Goal: Find specific page/section: Find specific page/section

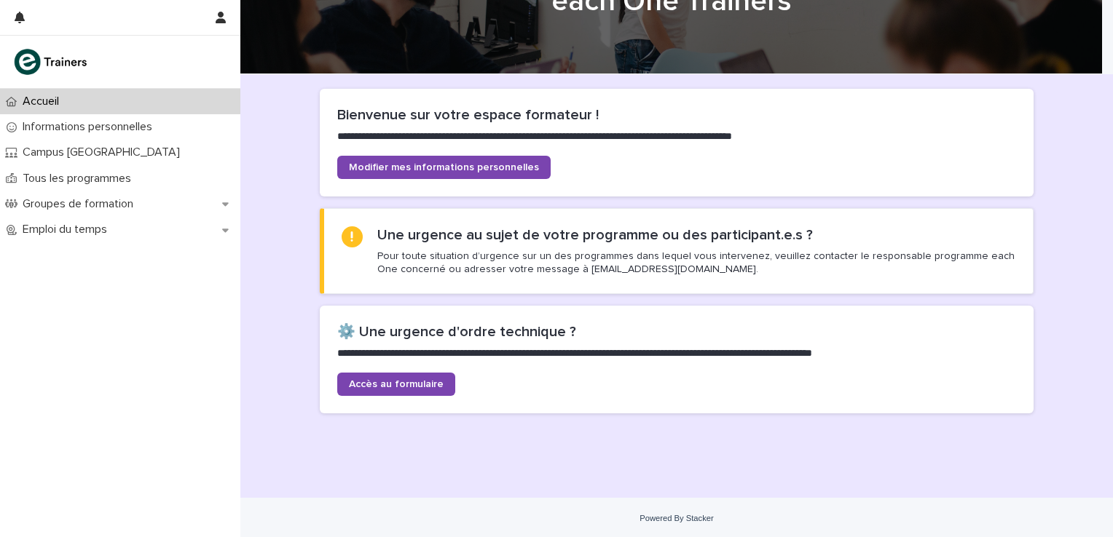
scroll to position [73, 0]
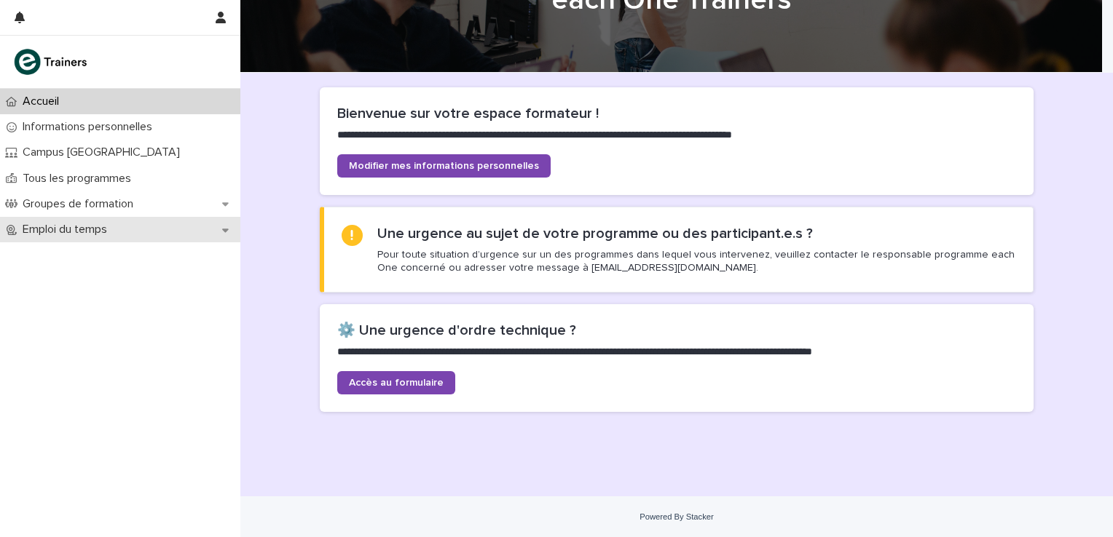
click at [224, 234] on icon at bounding box center [225, 230] width 7 height 10
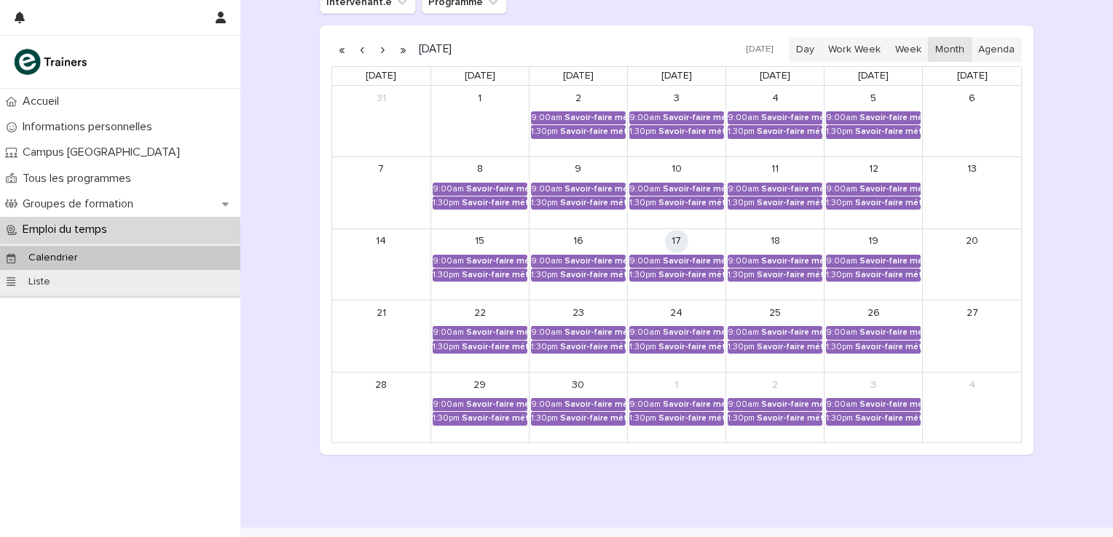
scroll to position [208, 0]
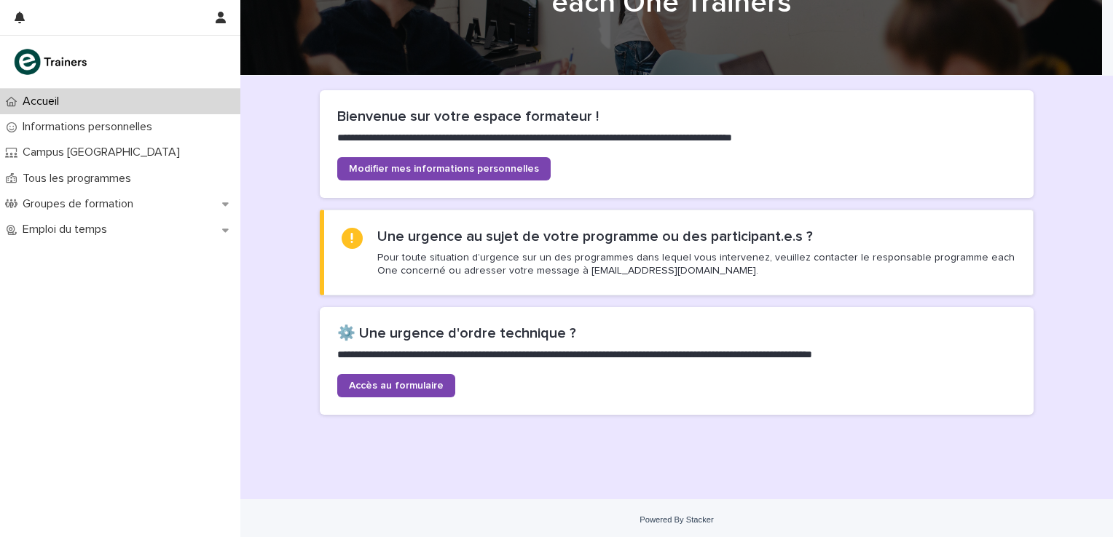
scroll to position [73, 0]
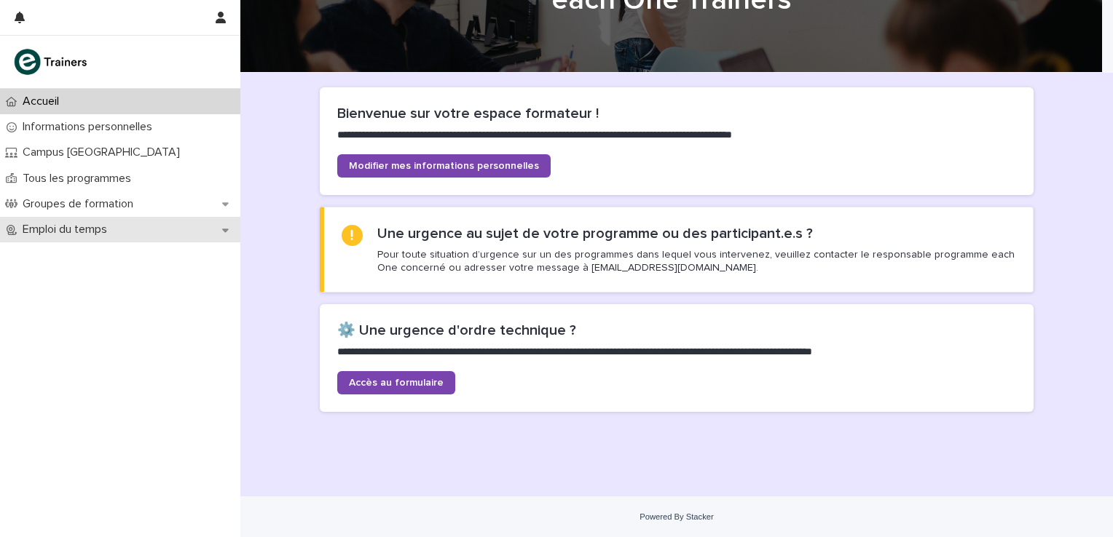
click at [230, 231] on div "Emploi du temps" at bounding box center [120, 229] width 240 height 25
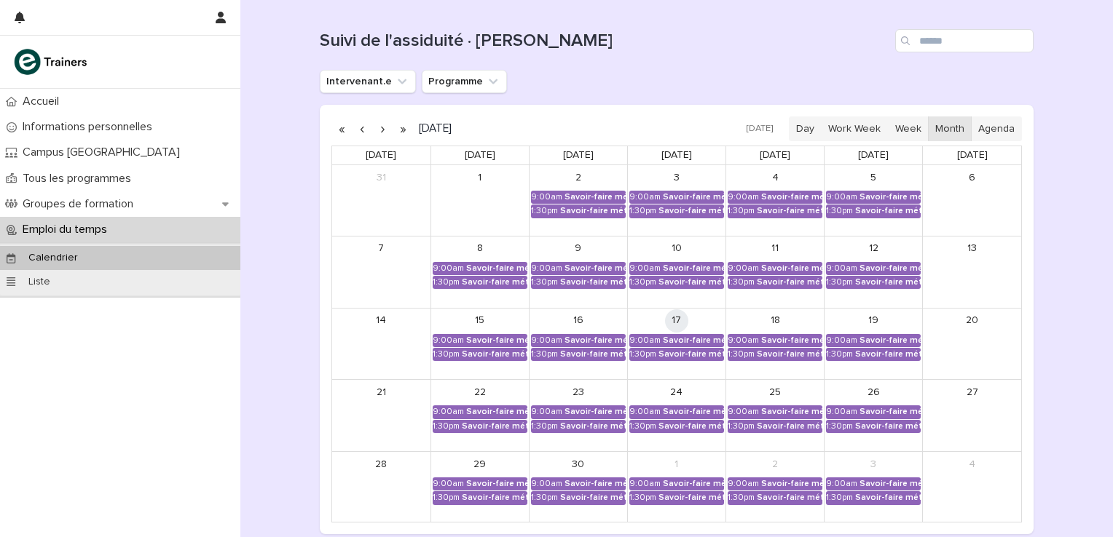
scroll to position [194, 0]
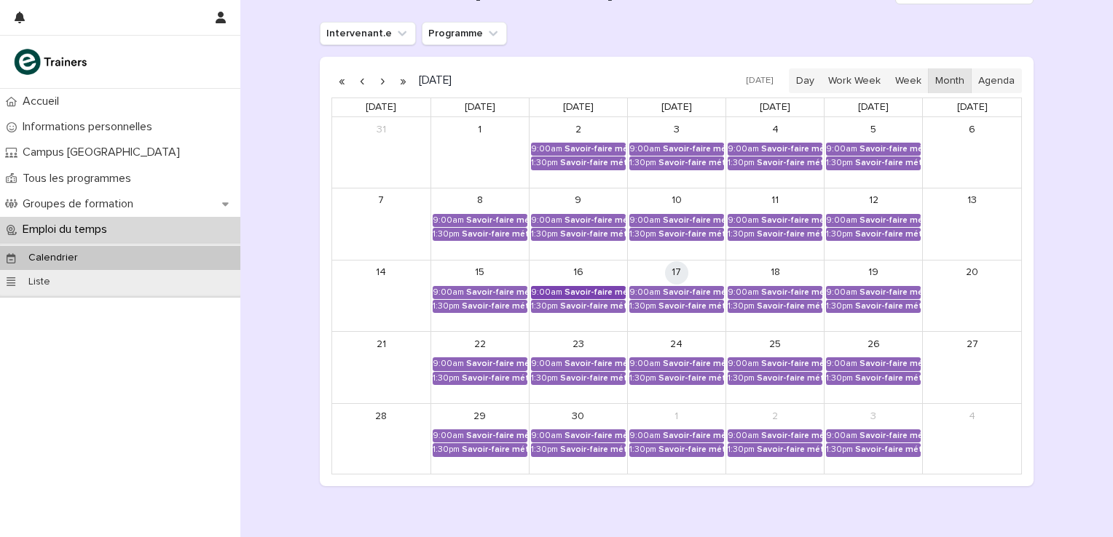
click at [588, 288] on div "Savoir-faire métier - Préparation au CCP2" at bounding box center [594, 293] width 61 height 10
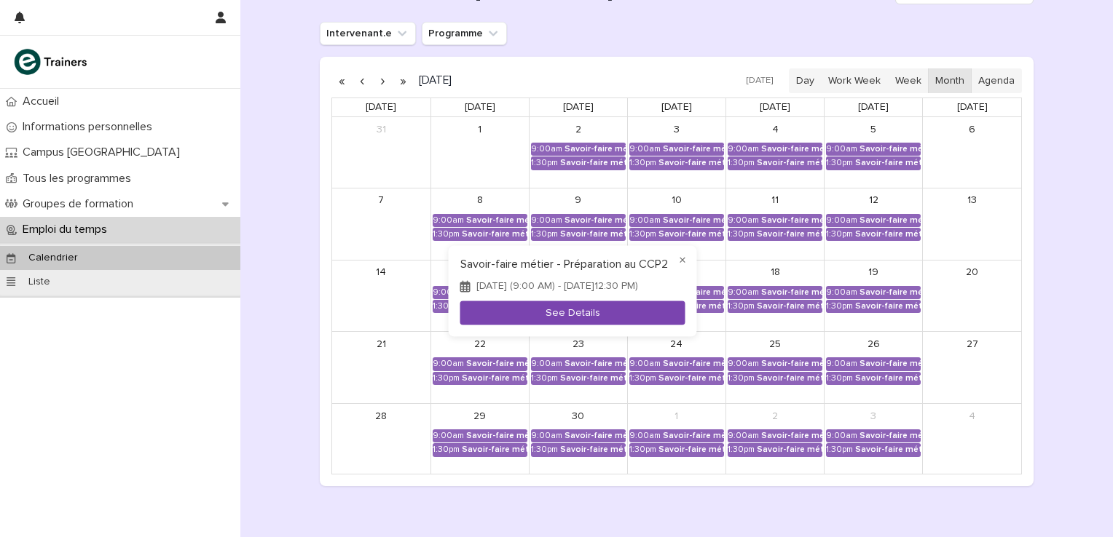
click at [580, 318] on button "See Details" at bounding box center [572, 313] width 225 height 24
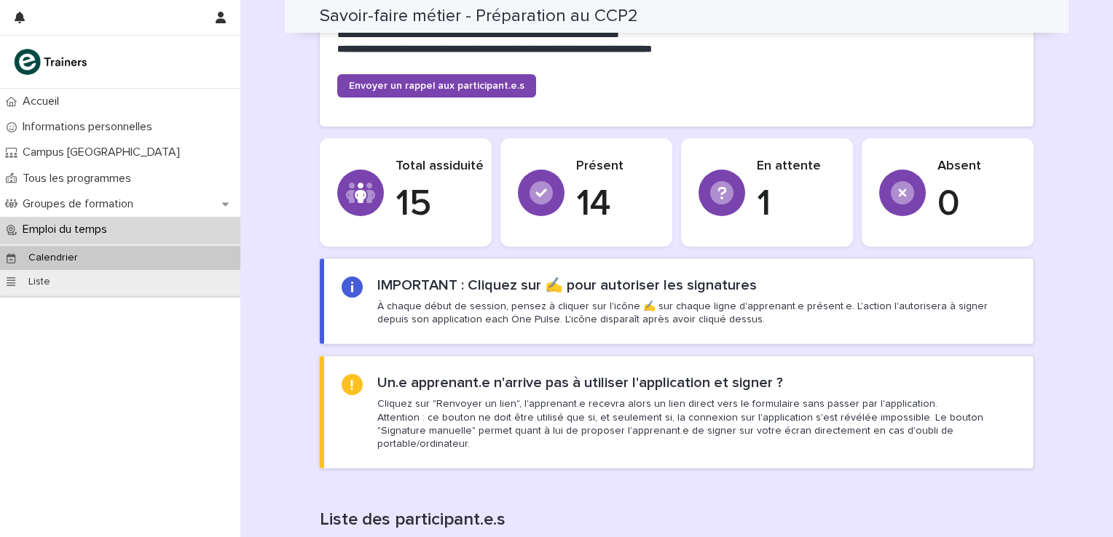
scroll to position [437, 0]
